Goal: Task Accomplishment & Management: Manage account settings

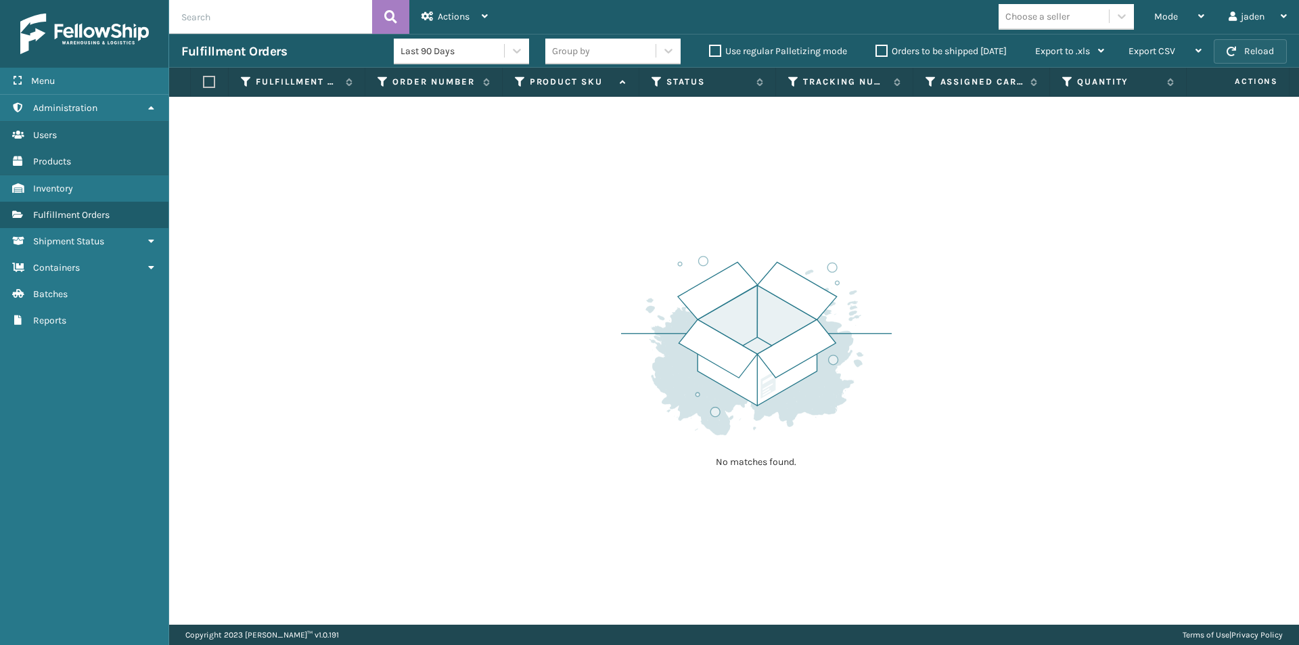
click at [1258, 54] on button "Reload" at bounding box center [1250, 51] width 73 height 24
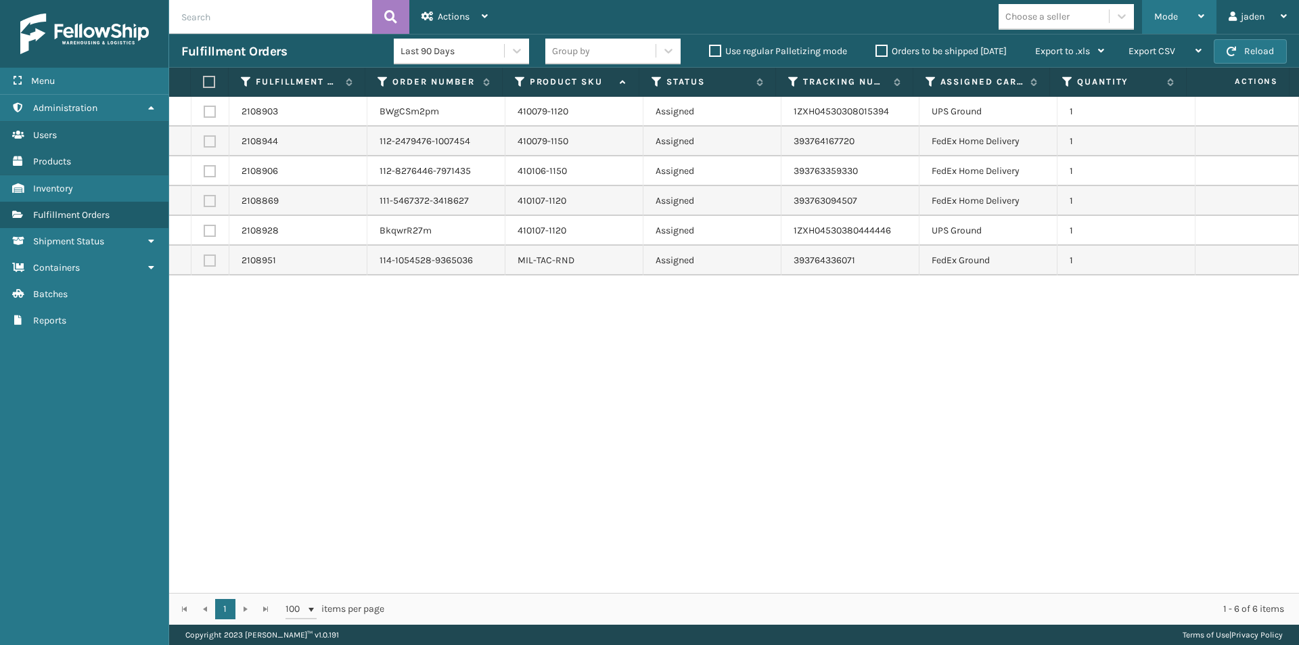
click at [1191, 20] on div "Mode" at bounding box center [1179, 17] width 50 height 34
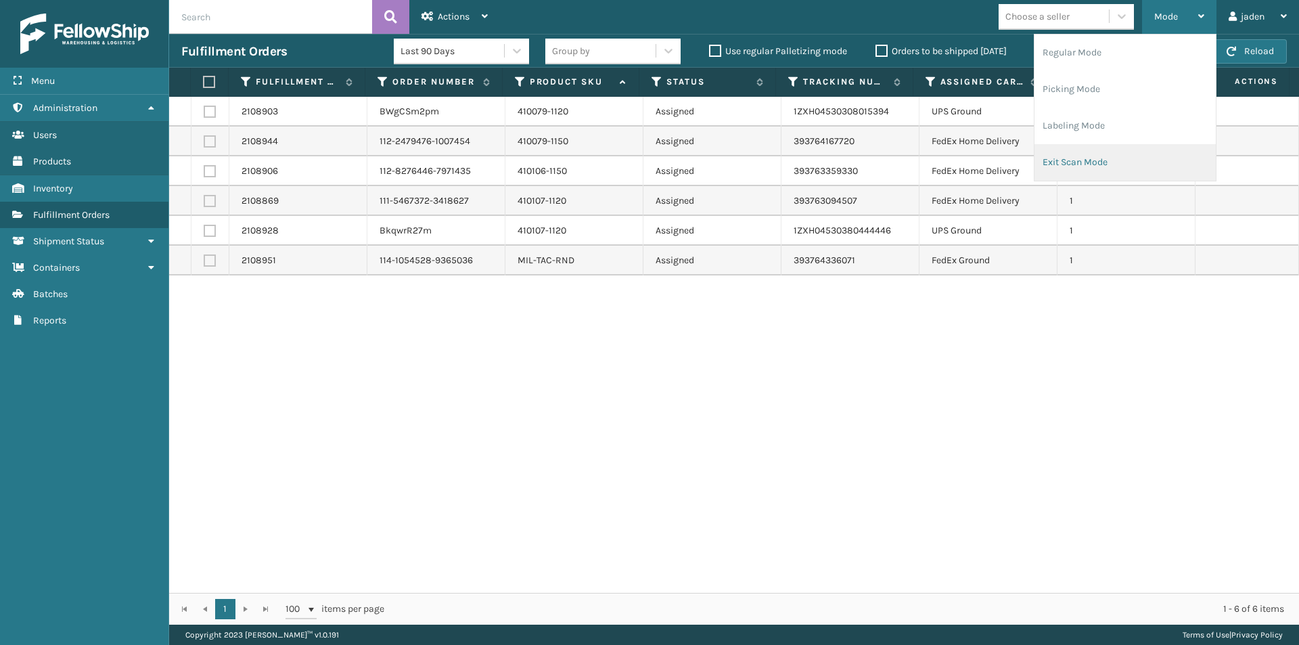
click at [1121, 169] on li "Exit Scan Mode" at bounding box center [1125, 162] width 181 height 37
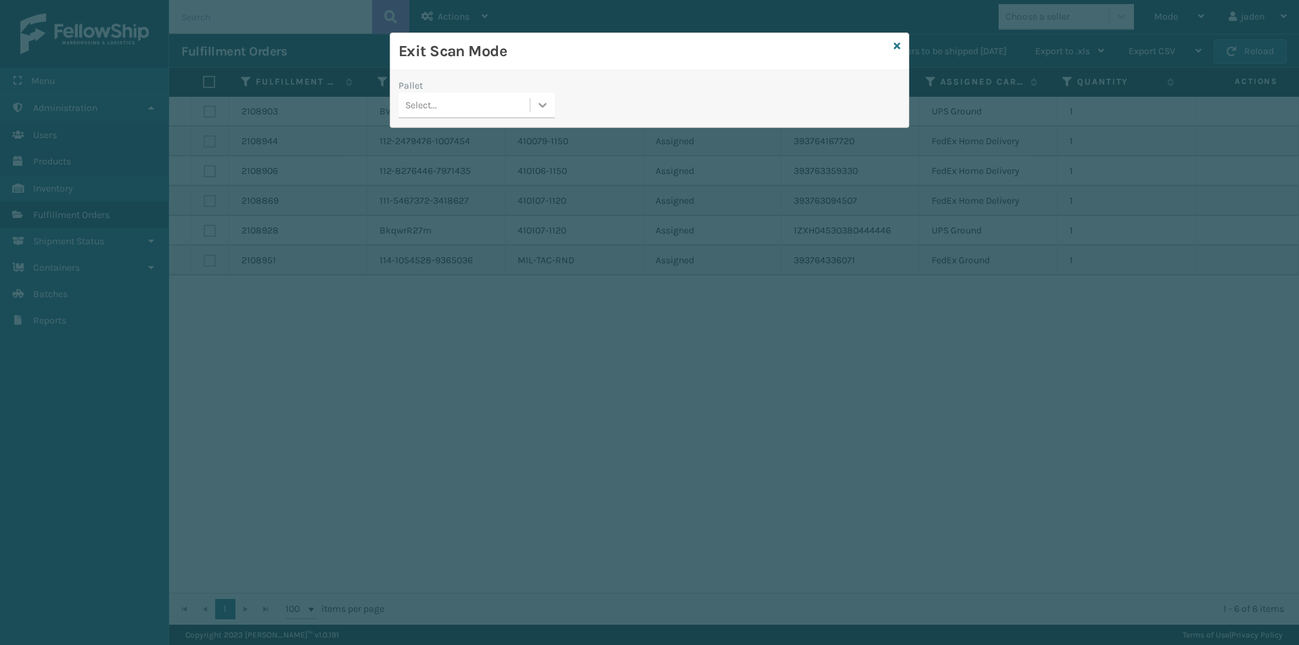
click at [545, 104] on icon at bounding box center [543, 105] width 8 height 5
drag, startPoint x: 481, startPoint y: 135, endPoint x: 834, endPoint y: 47, distance: 363.4
click at [485, 135] on div "No options" at bounding box center [477, 139] width 156 height 25
click at [899, 48] on icon at bounding box center [897, 45] width 7 height 9
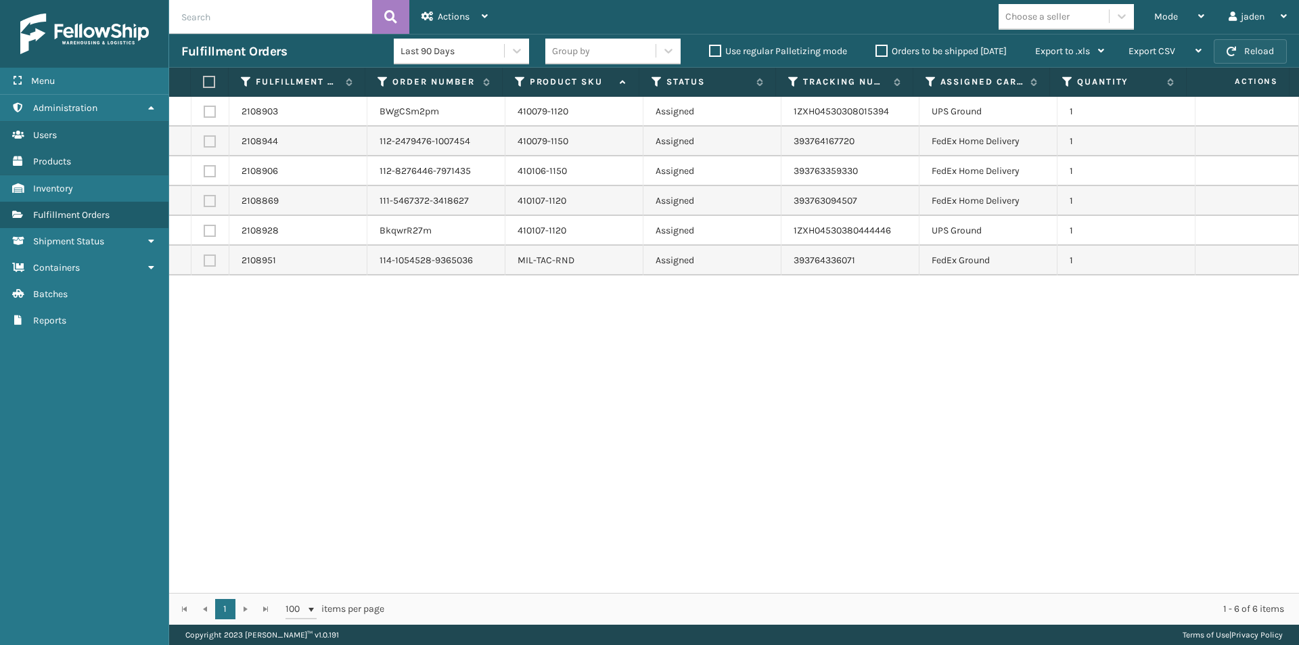
click at [1256, 43] on button "Reload" at bounding box center [1250, 51] width 73 height 24
click at [1239, 41] on button "Reload" at bounding box center [1250, 51] width 73 height 24
click at [878, 50] on label "Orders to be shipped [DATE]" at bounding box center [941, 51] width 131 height 12
click at [876, 50] on input "Orders to be shipped [DATE]" at bounding box center [876, 47] width 1 height 9
